Goal: Transaction & Acquisition: Purchase product/service

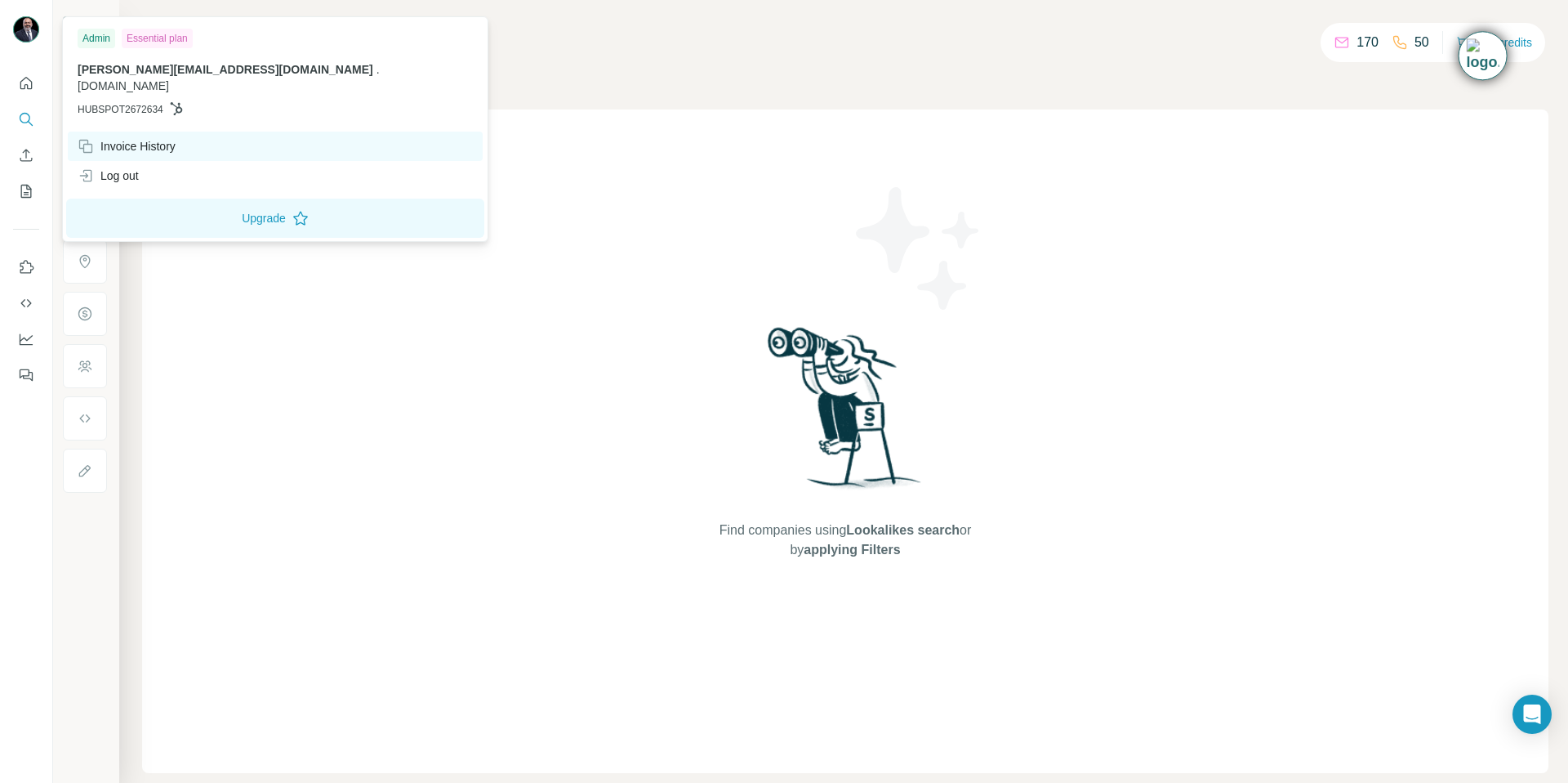
click at [116, 138] on div "Invoice History" at bounding box center [126, 146] width 98 height 17
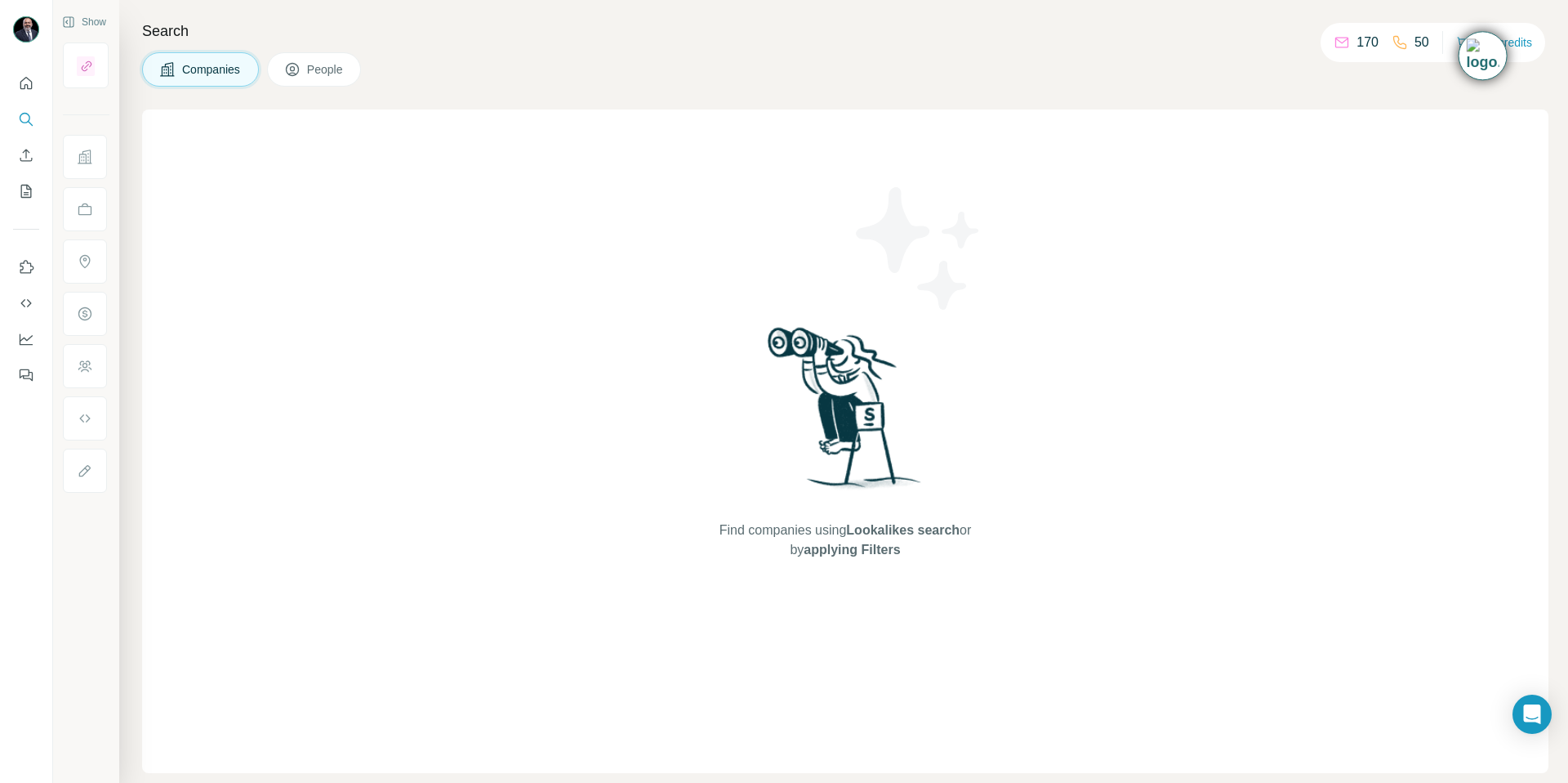
click at [702, 17] on div "Search Companies People Find companies using Lookalikes search or by applying F…" at bounding box center [843, 392] width 1449 height 783
click at [1524, 39] on button "Buy credits" at bounding box center [1494, 41] width 76 height 23
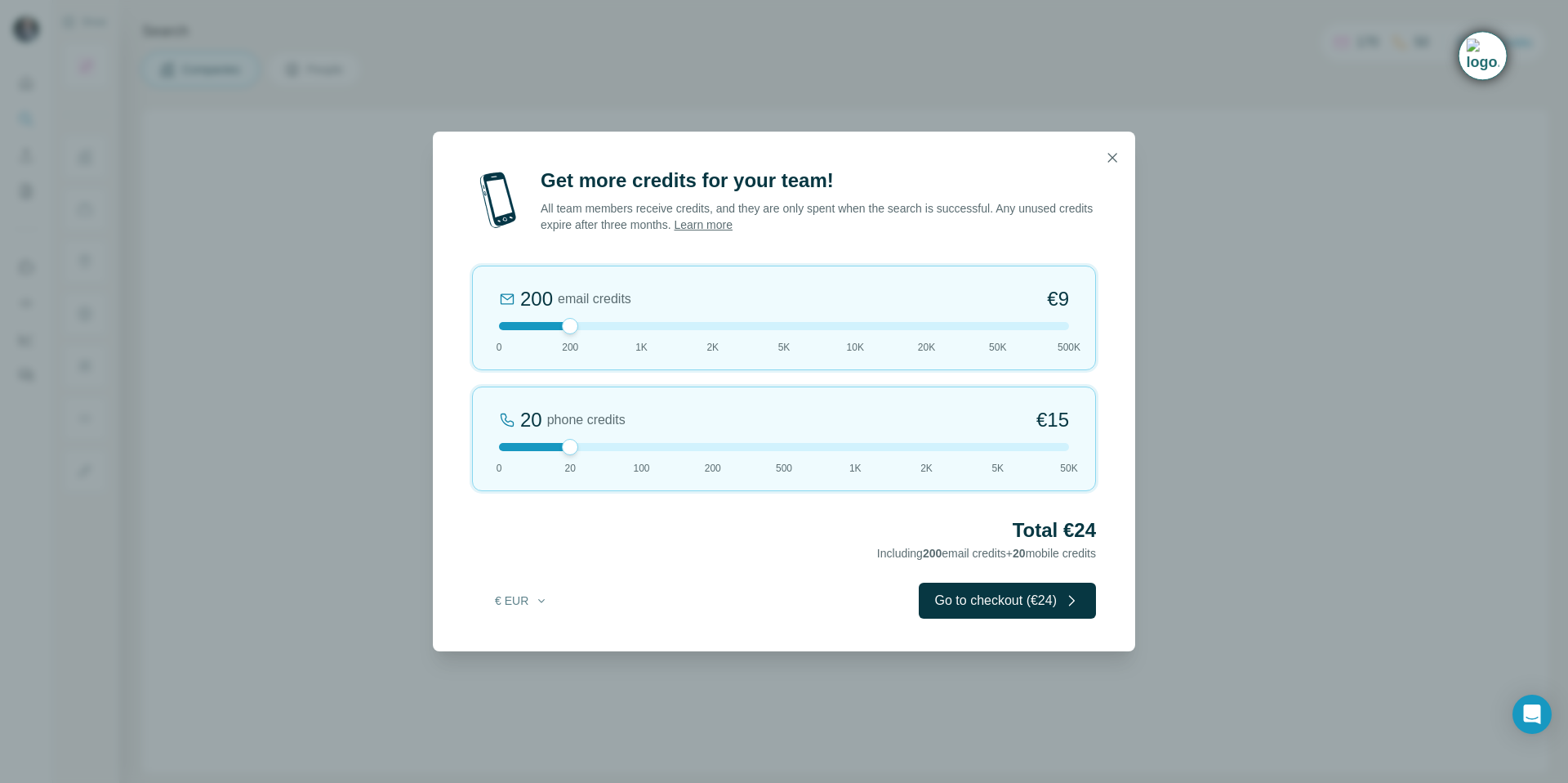
click at [1109, 159] on icon "button" at bounding box center [1112, 158] width 17 height 17
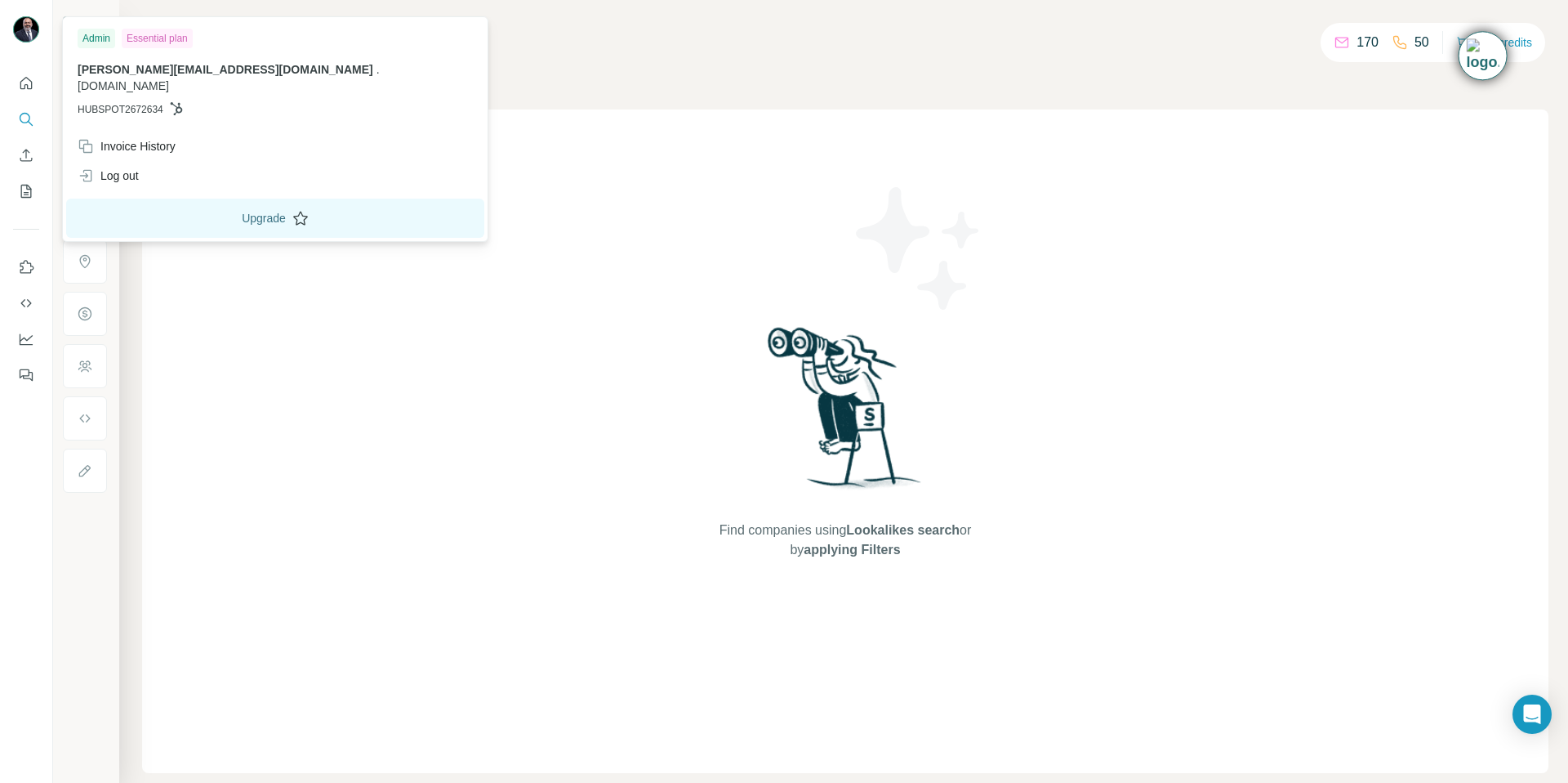
click at [176, 203] on button "Upgrade" at bounding box center [275, 218] width 418 height 39
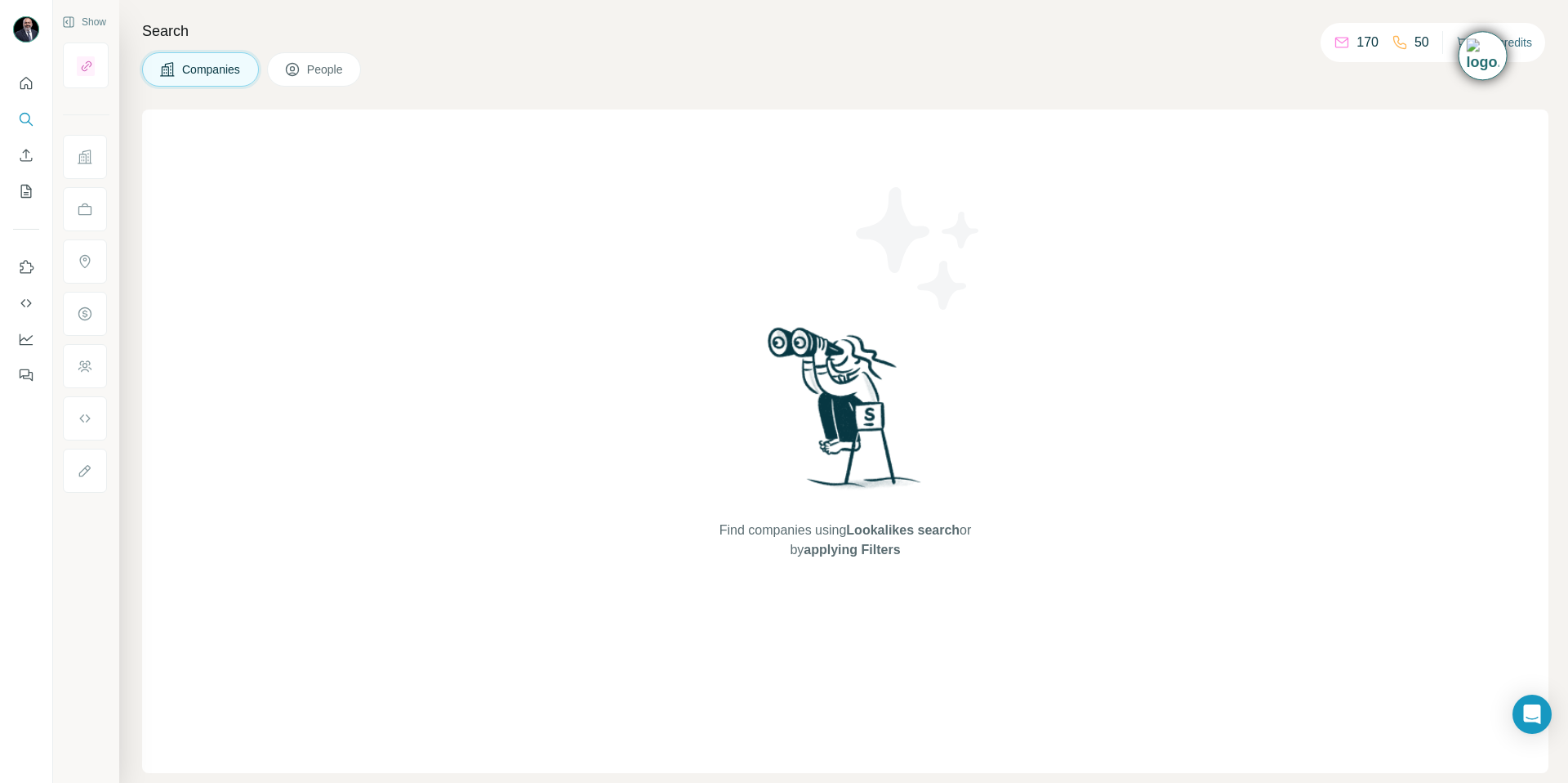
click at [1520, 43] on button "Buy credits" at bounding box center [1494, 41] width 76 height 23
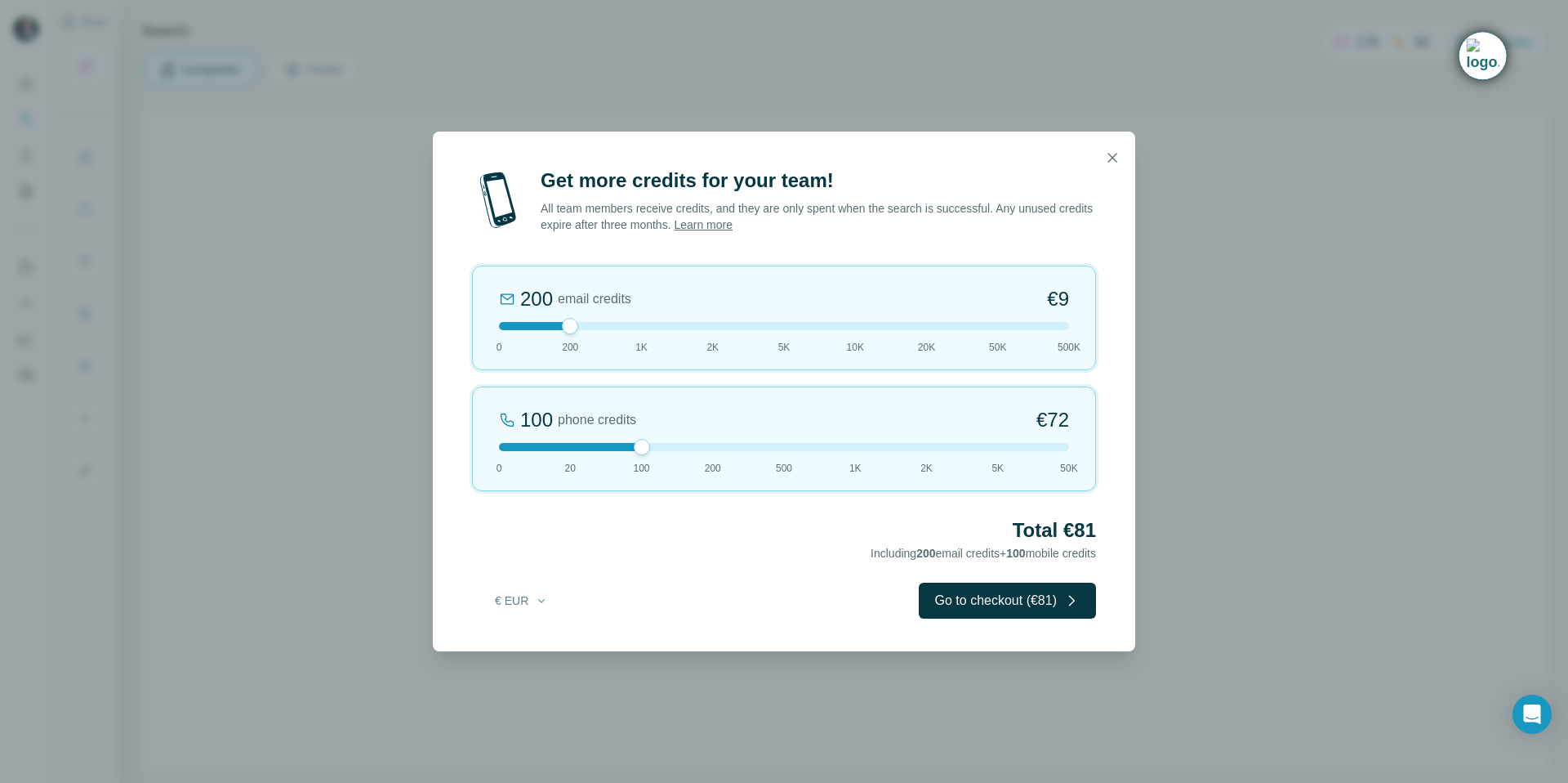
drag, startPoint x: 574, startPoint y: 449, endPoint x: 616, endPoint y: 444, distance: 42.3
click at [616, 444] on div at bounding box center [784, 447] width 570 height 8
drag, startPoint x: 550, startPoint y: 328, endPoint x: 464, endPoint y: 330, distance: 86.0
click at [464, 330] on div "Get more credits for your team! All team members receive credits, and they are …" at bounding box center [784, 409] width 702 height 483
drag, startPoint x: 636, startPoint y: 450, endPoint x: 597, endPoint y: 445, distance: 39.3
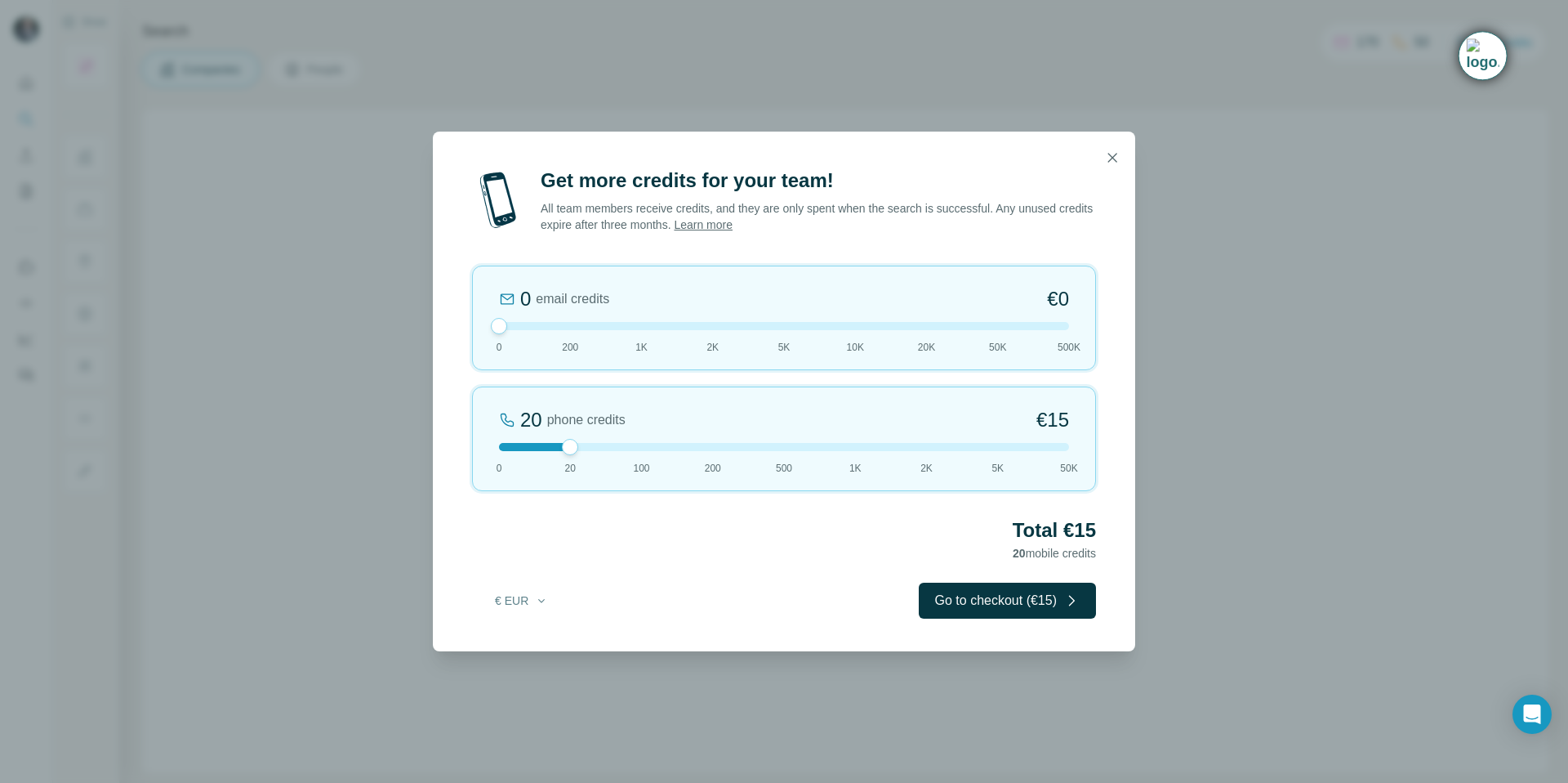
click at [598, 445] on div at bounding box center [784, 447] width 570 height 8
click at [526, 412] on div "20" at bounding box center [532, 419] width 22 height 27
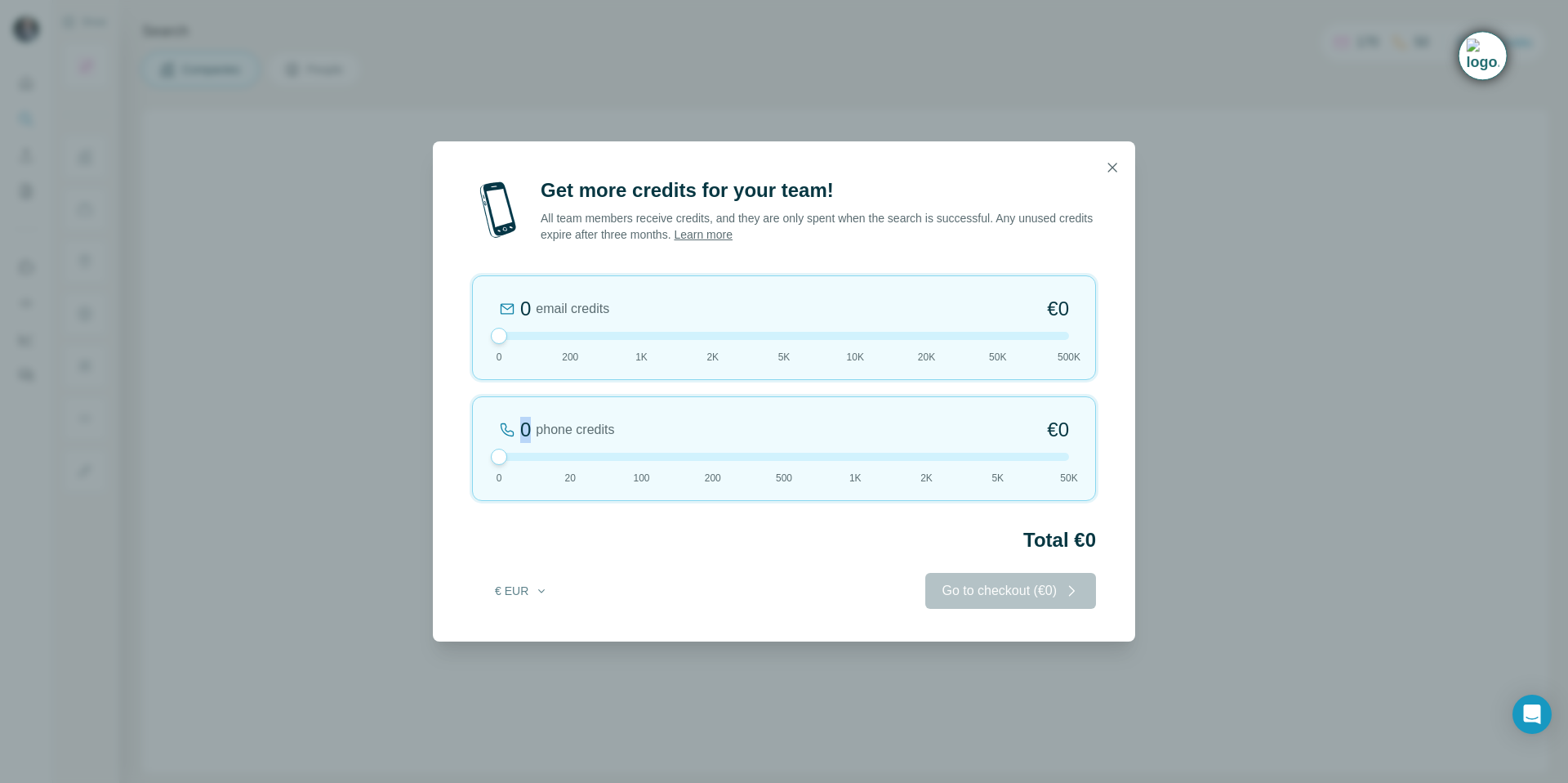
click at [526, 413] on div "0 phone credits €0 [PHONE_NUMBER] 1K 2K 5K 50K" at bounding box center [784, 449] width 624 height 105
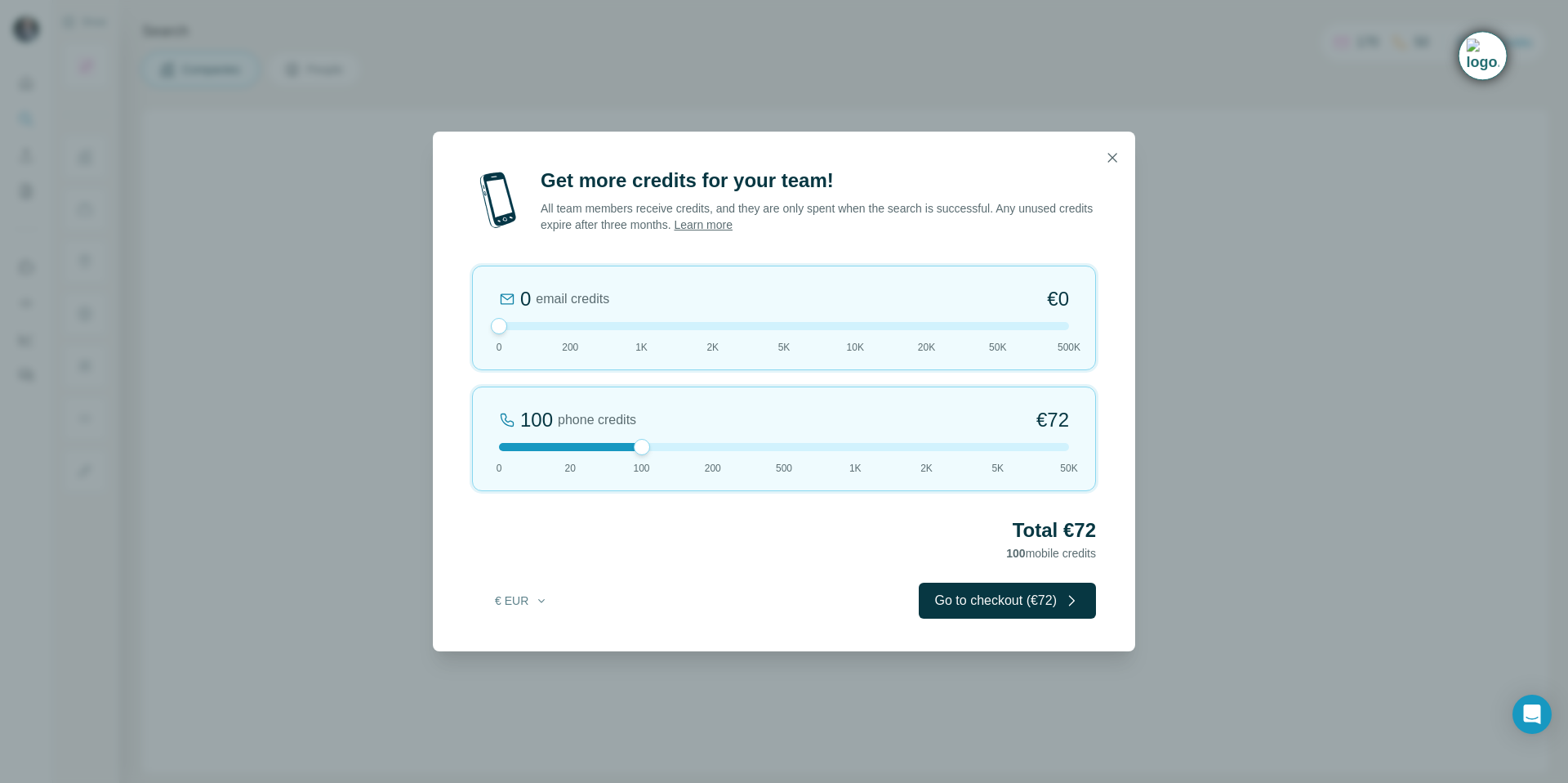
drag, startPoint x: 500, startPoint y: 459, endPoint x: 627, endPoint y: 449, distance: 127.4
click at [627, 449] on div at bounding box center [784, 447] width 570 height 8
click at [536, 605] on icon "button" at bounding box center [541, 600] width 13 height 13
click at [525, 634] on div "$ USD" at bounding box center [554, 637] width 137 height 17
click at [1283, 376] on div "Get more credits for your team! All team members receive credits, and they are …" at bounding box center [784, 392] width 1568 height 783
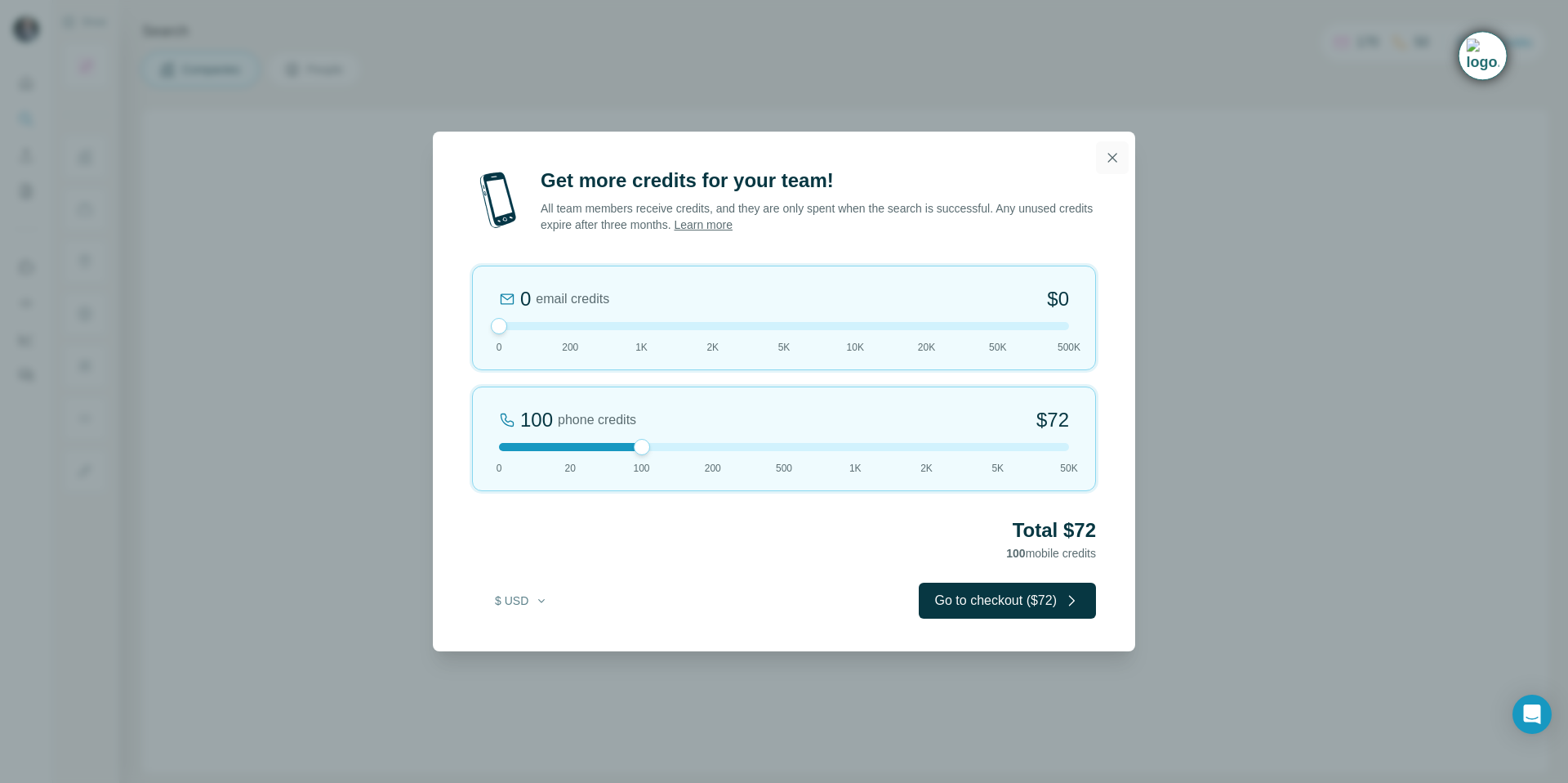
click at [1106, 155] on icon "button" at bounding box center [1112, 158] width 17 height 17
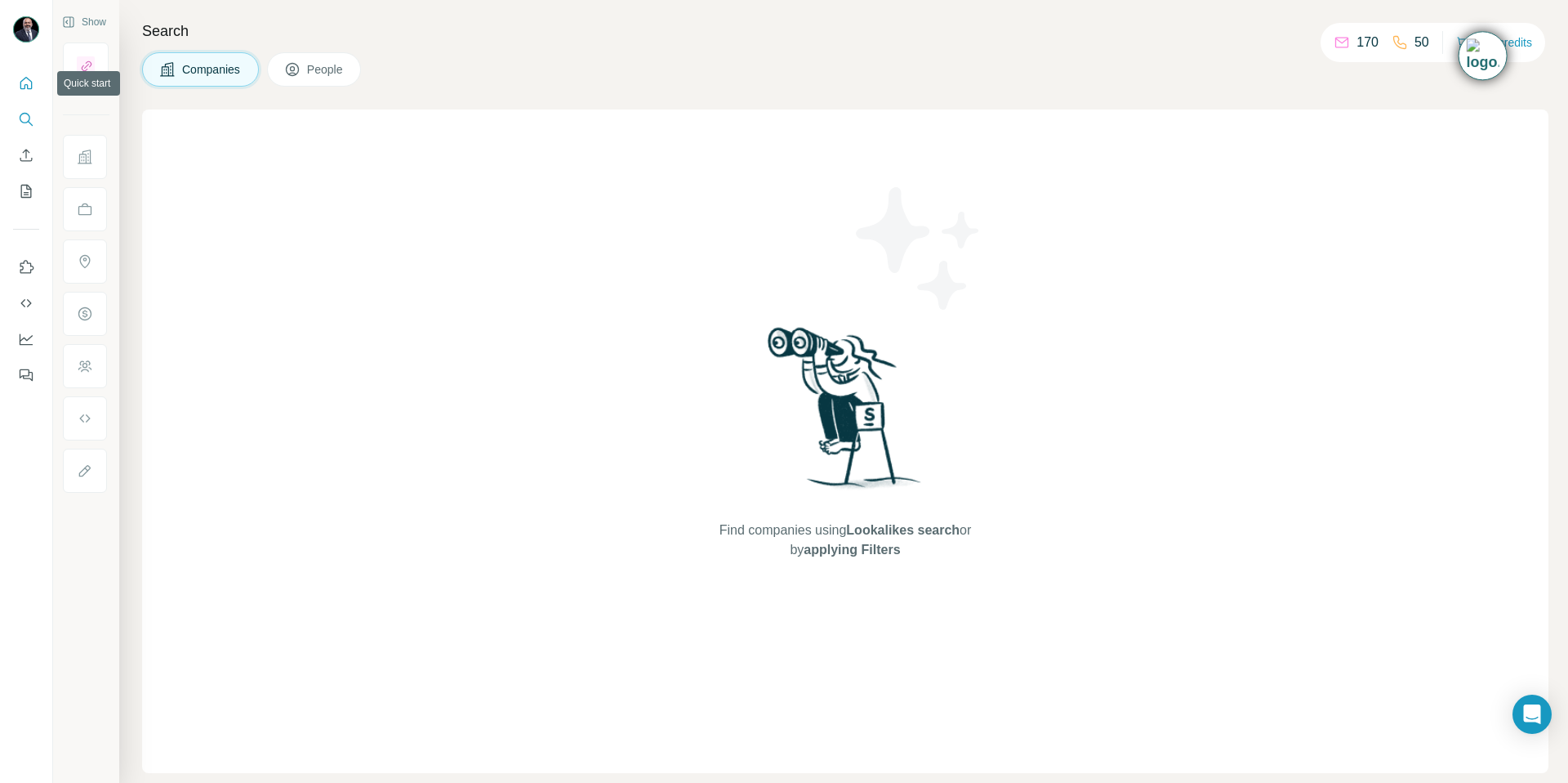
click at [31, 86] on icon "Quick start" at bounding box center [26, 83] width 17 height 17
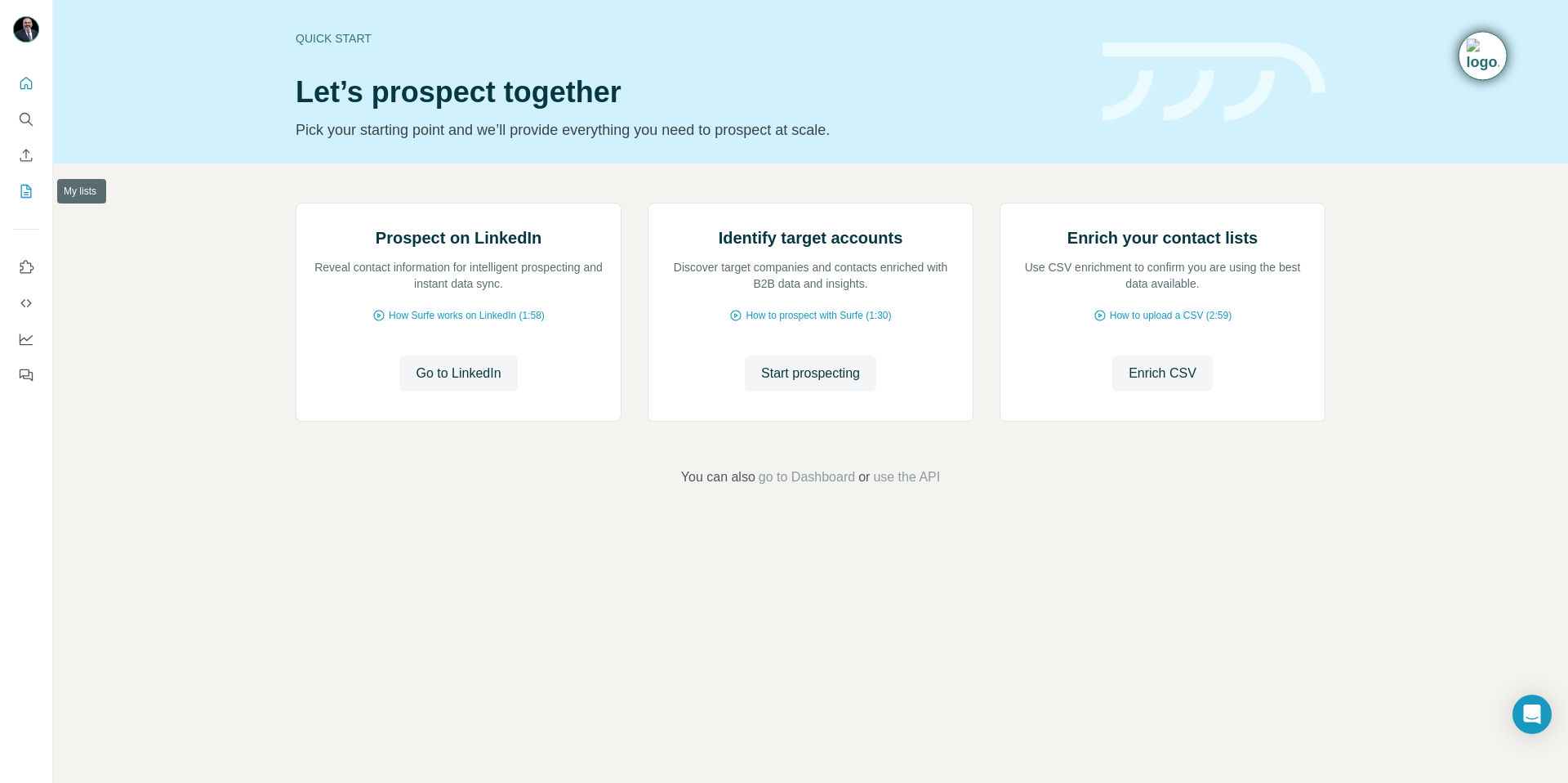
click at [23, 190] on icon "My lists" at bounding box center [26, 191] width 17 height 17
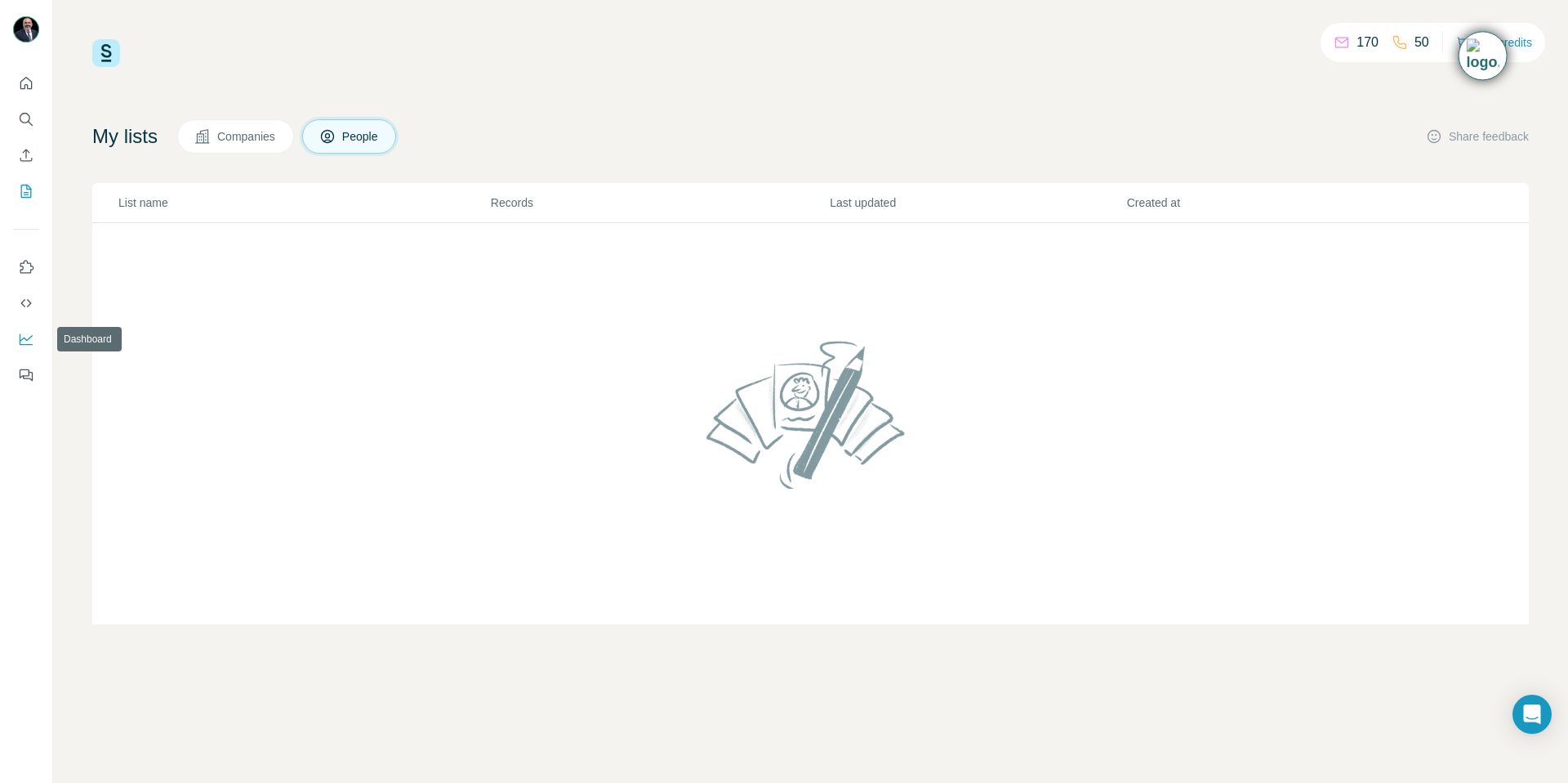
click at [24, 332] on icon "Dashboard" at bounding box center [26, 338] width 17 height 17
click at [22, 342] on icon "Dashboard" at bounding box center [26, 338] width 17 height 17
